Goal: Information Seeking & Learning: Understand process/instructions

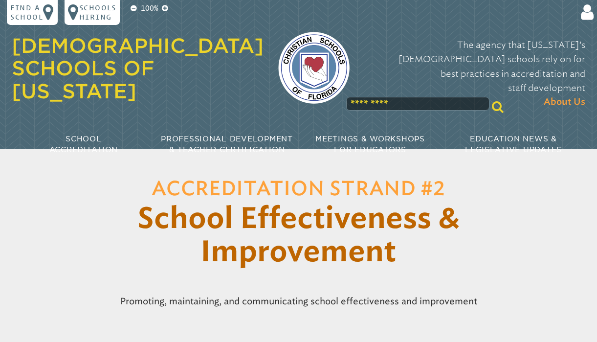
scroll to position [81, 0]
click at [523, 272] on header "Accreditation Strand #2 School Effectiveness & Improvement Promoting, maintaini…" at bounding box center [298, 241] width 597 height 142
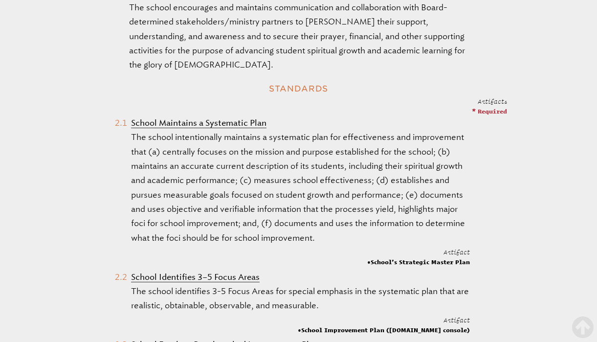
scroll to position [466, 0]
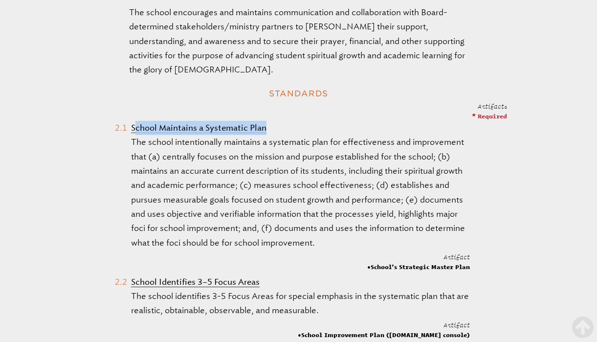
drag, startPoint x: 272, startPoint y: 128, endPoint x: 135, endPoint y: 126, distance: 137.3
click at [135, 126] on li "School Maintains a Systematic Plan The school intentionally maintains a systema…" at bounding box center [292, 196] width 355 height 150
click at [402, 130] on li "School Maintains a Systematic Plan The school intentionally maintains a systema…" at bounding box center [292, 196] width 355 height 150
drag, startPoint x: 276, startPoint y: 128, endPoint x: 131, endPoint y: 126, distance: 144.6
click at [131, 126] on li "School Maintains a Systematic Plan The school intentionally maintains a systema…" at bounding box center [292, 196] width 355 height 150
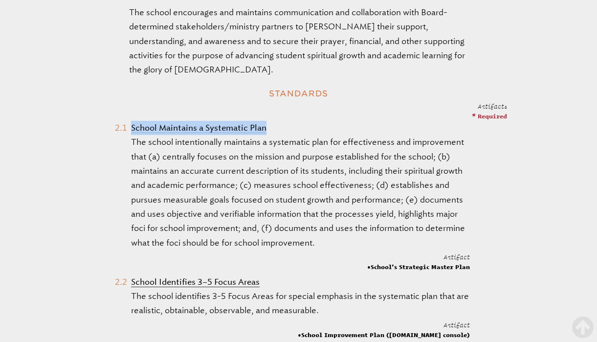
copy ol "School Maintains a Systematic Plan"
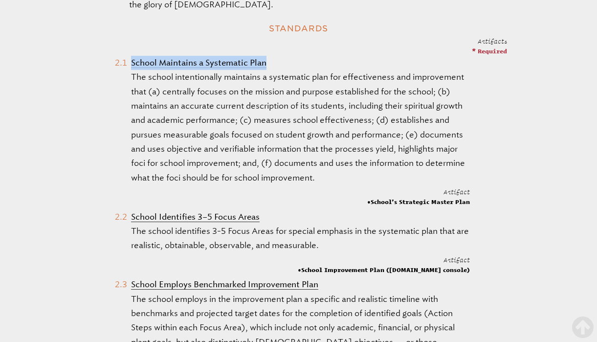
scroll to position [539, 0]
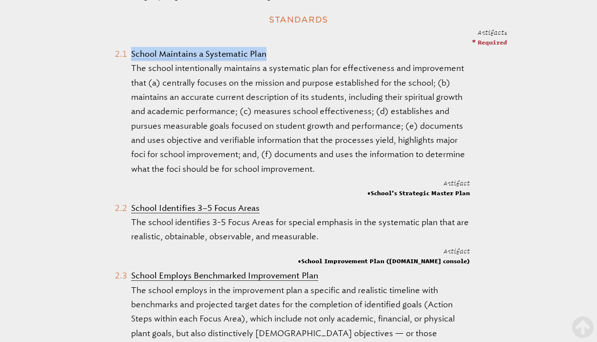
click at [342, 233] on p "The school identifies 3-5 Focus Areas for special emphasis in the systematic pl…" at bounding box center [300, 229] width 338 height 29
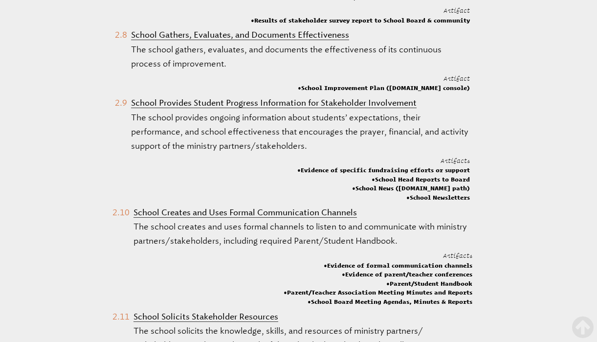
drag, startPoint x: 566, startPoint y: 153, endPoint x: 550, endPoint y: 387, distance: 234.1
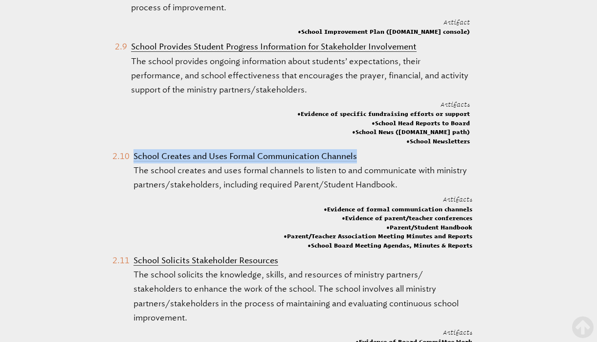
drag, startPoint x: 369, startPoint y: 129, endPoint x: 131, endPoint y: 125, distance: 238.5
click at [131, 149] on li "School Creates and Uses Formal Communication Channels The school creates and us…" at bounding box center [292, 199] width 360 height 101
copy ol "School Creates and Uses Formal Communication Channels"
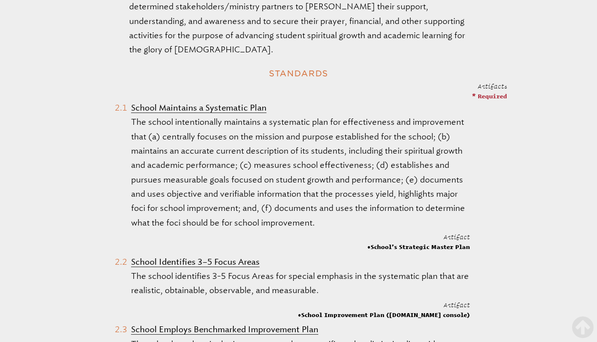
scroll to position [487, 0]
